Goal: Task Accomplishment & Management: Complete application form

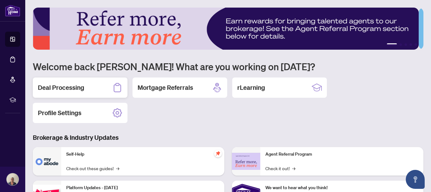
click at [77, 86] on h2 "Deal Processing" at bounding box center [61, 87] width 46 height 9
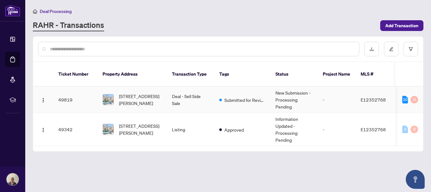
click at [199, 89] on td "Deal - Sell Side Sale" at bounding box center [190, 99] width 47 height 26
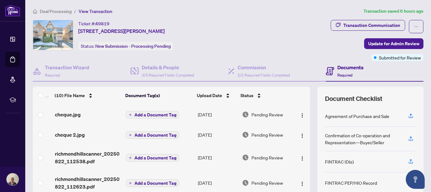
click at [307, 185] on div "(10) File Name Document Tag(s) Upload Date Status cheque.jpg Add a Document Tag…" at bounding box center [228, 157] width 391 height 142
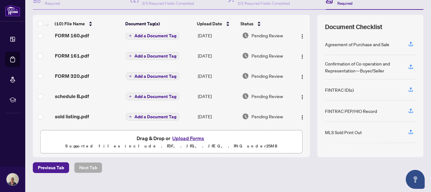
scroll to position [82, 0]
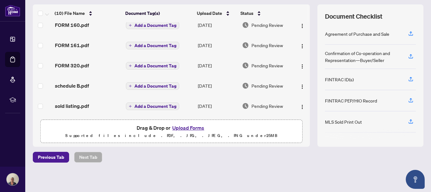
click at [181, 126] on button "Upload Forms" at bounding box center [188, 127] width 36 height 8
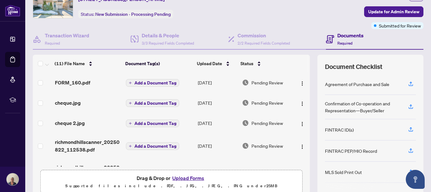
scroll to position [19, 0]
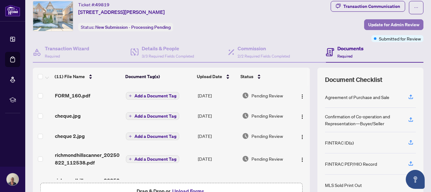
click at [390, 21] on span "Update for Admin Review" at bounding box center [393, 25] width 51 height 10
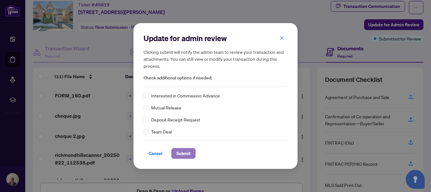
click at [181, 149] on span "Submit" at bounding box center [183, 153] width 14 height 10
